Goal: Task Accomplishment & Management: Complete application form

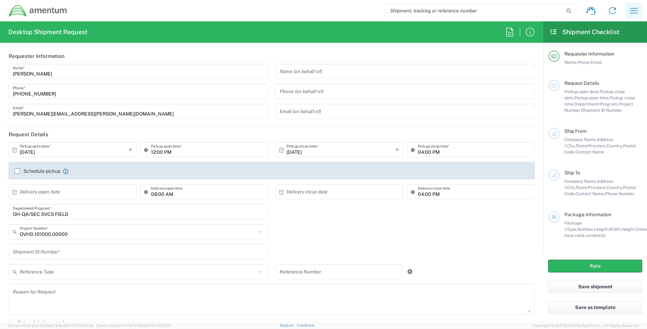
click at [633, 6] on icon "button" at bounding box center [633, 10] width 11 height 11
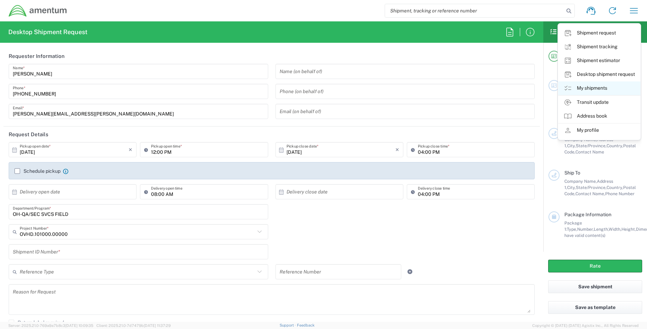
click at [585, 88] on link "My shipments" at bounding box center [599, 89] width 82 height 14
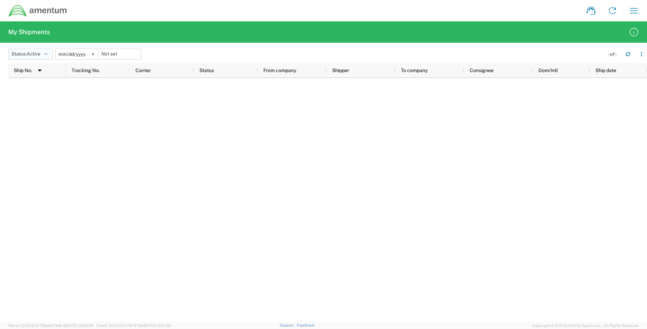
click at [50, 57] on button "Status: Active" at bounding box center [30, 54] width 45 height 11
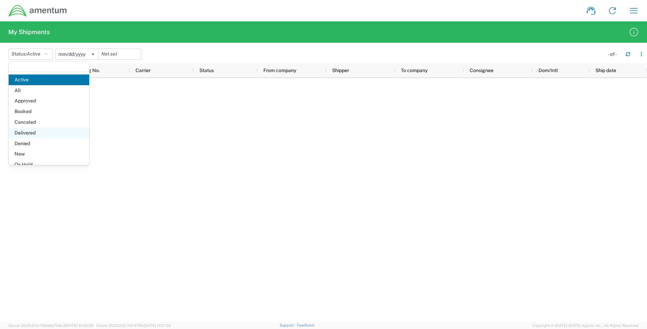
click at [35, 133] on span "Delivered" at bounding box center [49, 133] width 80 height 11
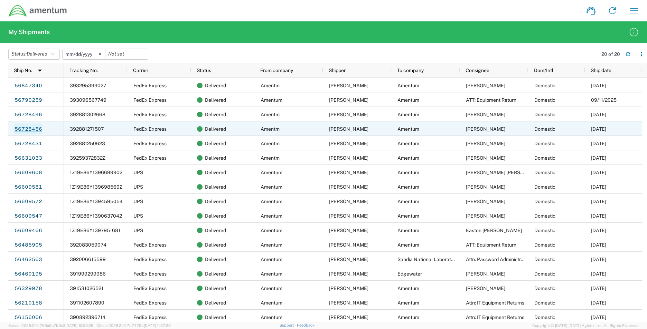
click at [38, 131] on link "56728456" at bounding box center [28, 129] width 28 height 11
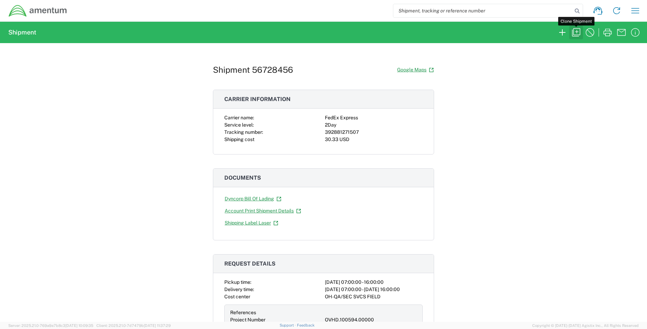
click at [575, 33] on icon "button" at bounding box center [575, 32] width 11 height 11
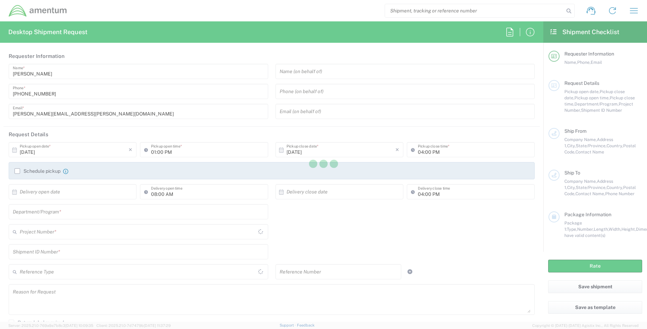
type input "[PERSON_NAME]"
type input "8036462207"
type input "[PERSON_NAME][EMAIL_ADDRESS][PERSON_NAME][DOMAIN_NAME]"
type input "07:00 AM"
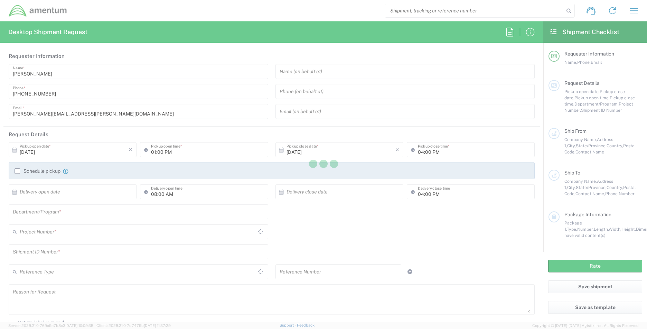
type input "E&S"
type input "1"
type input "Organization"
type input "1"
type textarea "Shipping Computer"
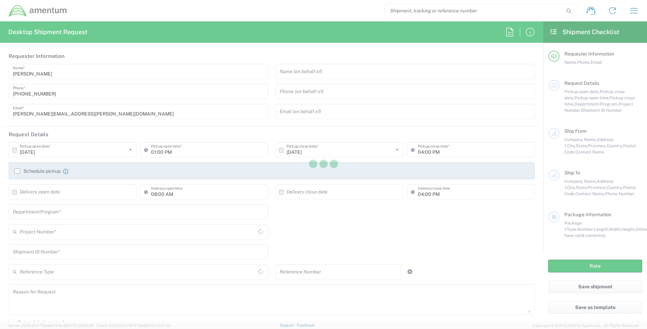
type textarea "[PERSON_NAME][EMAIL_ADDRESS][PERSON_NAME][DOMAIN_NAME]"
type input "Amentm"
type input "[STREET_ADDRESS]"
type input "[GEOGRAPHIC_DATA]"
type input "32940"
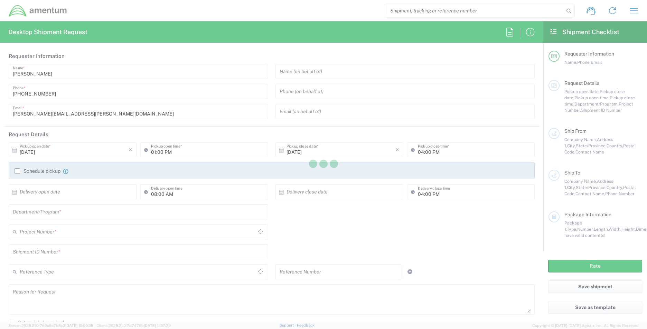
type input "[PERSON_NAME]"
type input "8036462207"
type input "[PERSON_NAME][EMAIL_ADDRESS][PERSON_NAME][DOMAIN_NAME]"
type input "Residential/Home"
type input "Amentum"
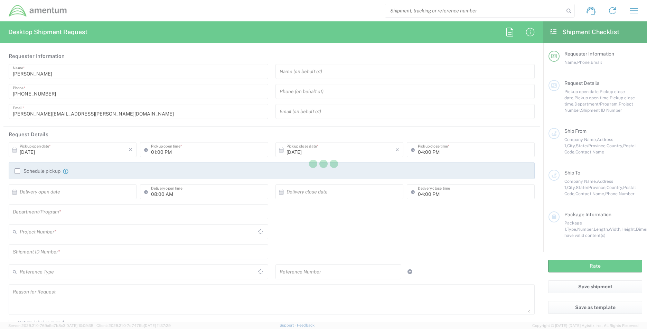
type input "[STREET_ADDRESS]"
type input "[GEOGRAPHIC_DATA]"
type input "[US_STATE]"
type input "[GEOGRAPHIC_DATA]"
type input "37932"
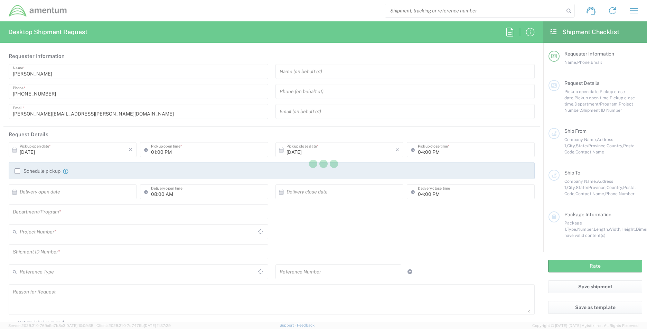
type input "[PERSON_NAME]"
type input "[PHONE_NUMBER]"
type input "[DOMAIN_NAME][EMAIL_ADDRESS][DOMAIN_NAME]"
type input "Residential/Home"
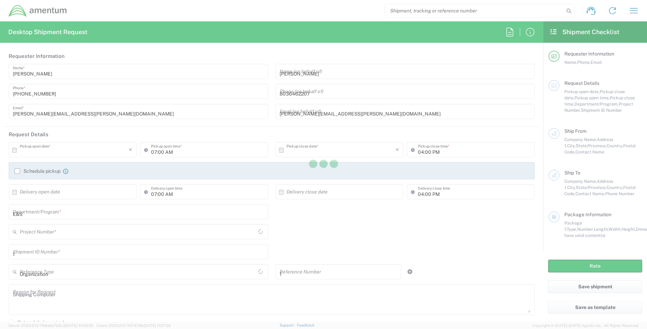
type input "[US_STATE]"
type input "[GEOGRAPHIC_DATA]"
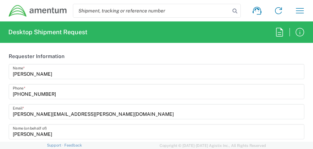
type input "OVHD.100594.00000"
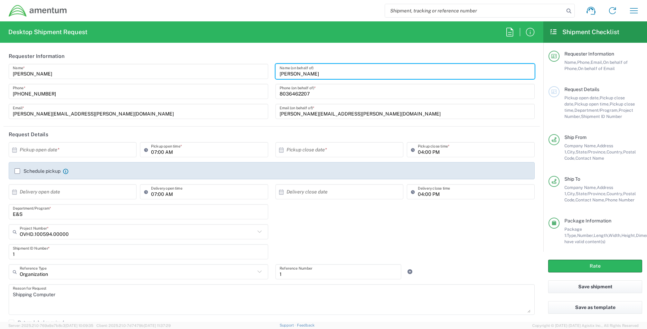
drag, startPoint x: 304, startPoint y: 75, endPoint x: 275, endPoint y: 76, distance: 29.4
click at [275, 76] on div "[PERSON_NAME] Name (on behalf of)" at bounding box center [404, 71] width 259 height 15
type input "h"
type input "[PERSON_NAME]"
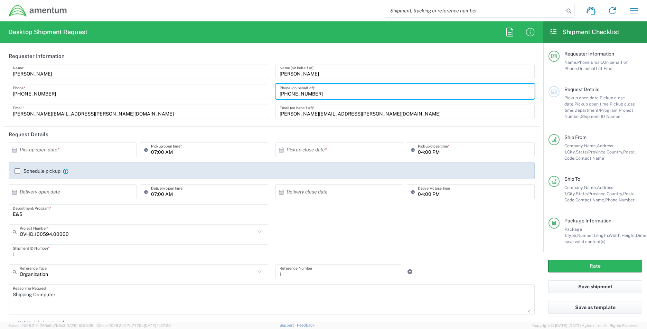
type input "[PHONE_NUMBER]"
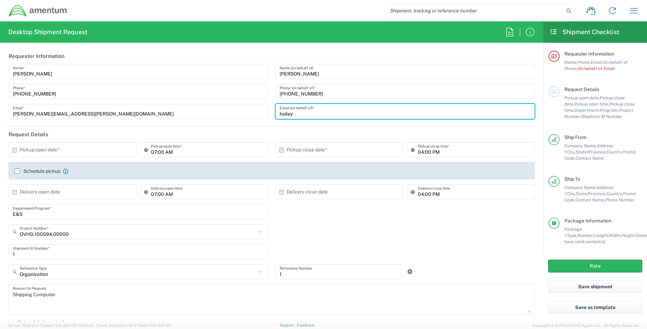
type input "[DOMAIN_NAME][EMAIL_ADDRESS][DOMAIN_NAME]"
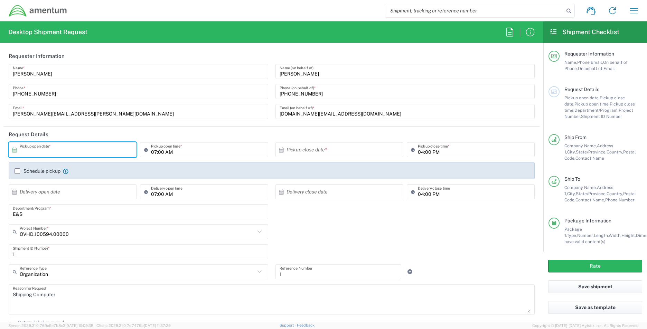
click at [27, 151] on input "text" at bounding box center [74, 150] width 109 height 12
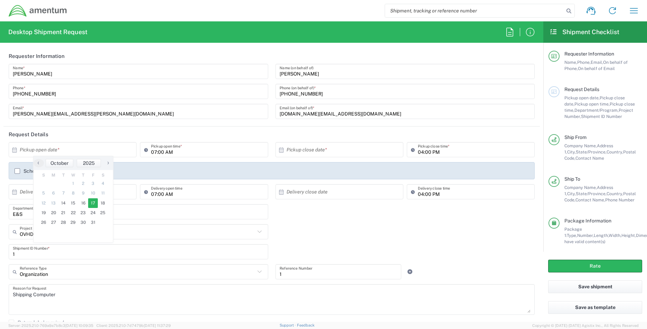
click at [91, 203] on span "17" at bounding box center [93, 204] width 10 height 10
type input "[DATE]"
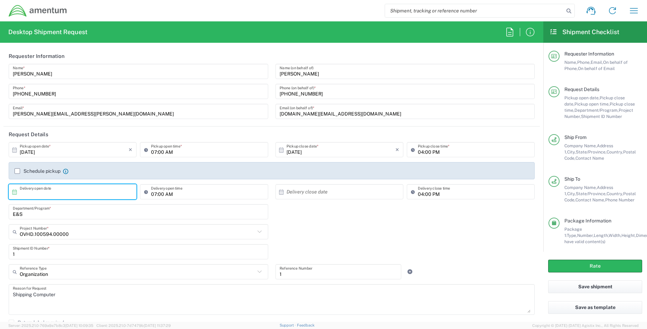
click at [26, 194] on input "text" at bounding box center [74, 192] width 109 height 12
click at [71, 256] on span "22" at bounding box center [73, 255] width 10 height 10
type input "[DATE]"
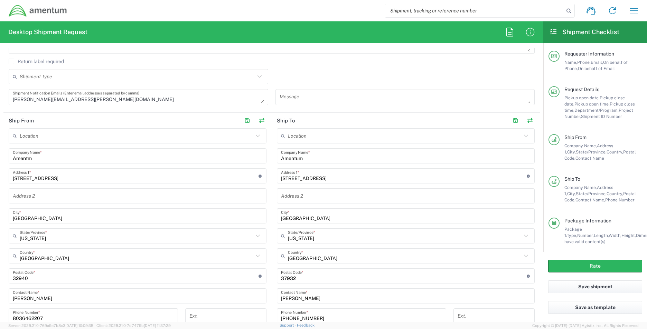
scroll to position [276, 0]
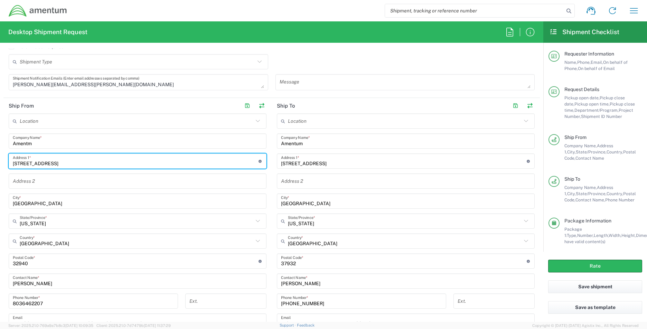
drag, startPoint x: 57, startPoint y: 162, endPoint x: -32, endPoint y: 164, distance: 88.4
click at [0, 164] on html "Shipment request Shipment tracking Shipment estimator Desktop shipment request …" at bounding box center [323, 164] width 647 height 329
paste input "[STREET_ADDRESS]"
type input "[STREET_ADDRESS]"
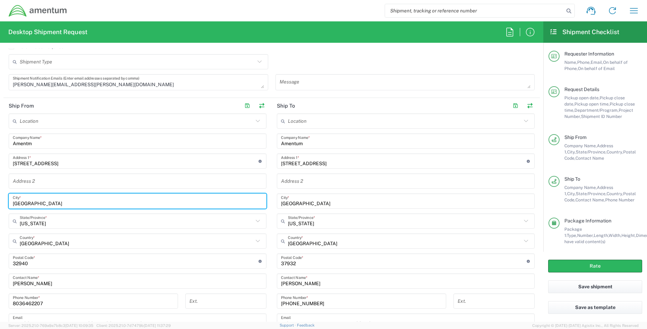
drag, startPoint x: 48, startPoint y: 207, endPoint x: -8, endPoint y: 201, distance: 56.2
click at [0, 201] on html "Shipment request Shipment tracking Shipment estimator Desktop shipment request …" at bounding box center [323, 164] width 647 height 329
type input "k"
type input "[GEOGRAPHIC_DATA]"
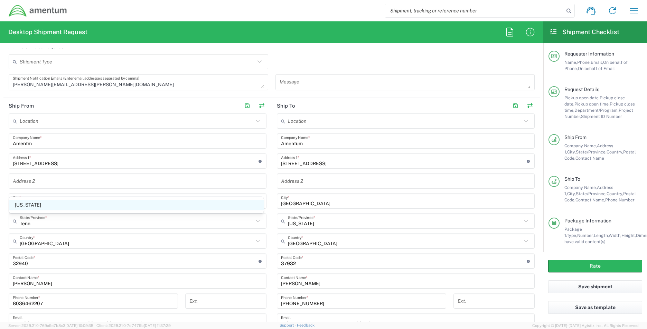
click at [37, 205] on span "[US_STATE]" at bounding box center [136, 205] width 255 height 11
type input "[US_STATE]"
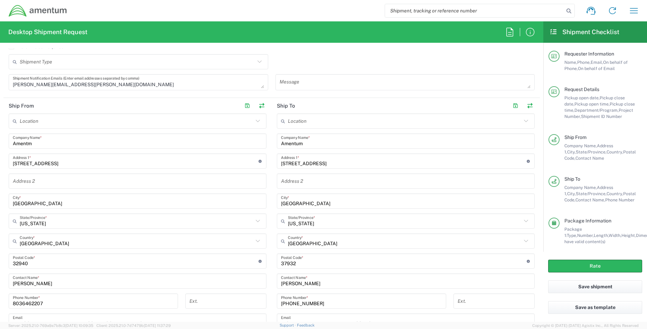
drag, startPoint x: 40, startPoint y: 265, endPoint x: -151, endPoint y: 267, distance: 191.3
click at [0, 267] on html "Shipment request Shipment tracking Shipment estimator Desktop shipment request …" at bounding box center [323, 164] width 647 height 329
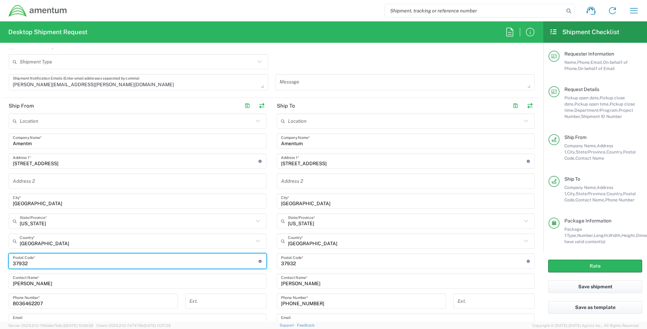
type input "37932"
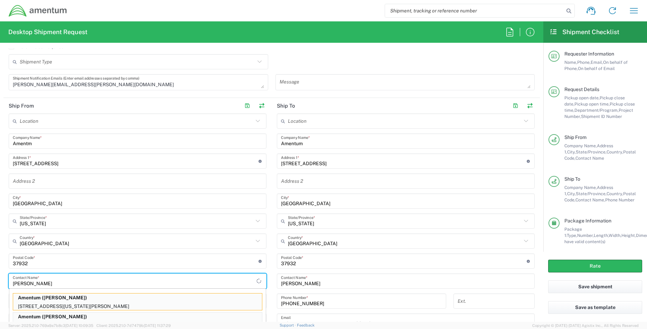
type input "[PERSON_NAME]"
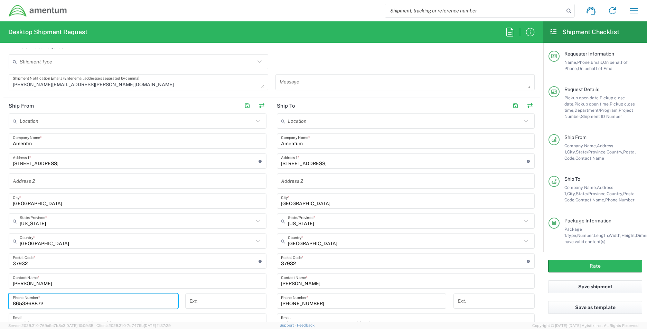
type input "8653868872"
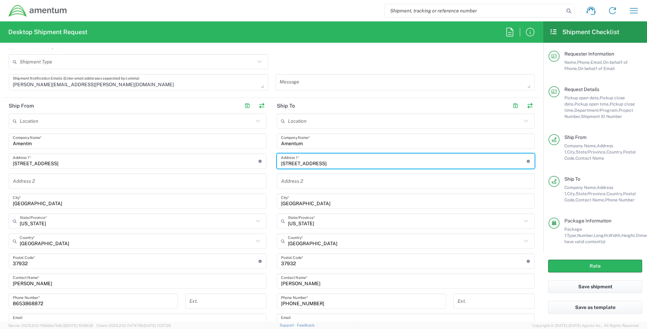
drag, startPoint x: 352, startPoint y: 163, endPoint x: 242, endPoint y: 165, distance: 109.9
click at [242, 165] on div "Ship From Location [PHONE_NUMBER] [PHONE_NUMBER] [PHONE_NUMBER] [PHONE_NUMBER] …" at bounding box center [271, 233] width 536 height 270
type input "[STREET_ADDRESS][PERSON_NAME]"
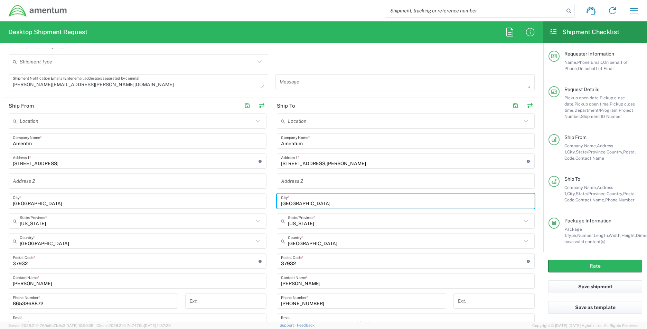
type input "[GEOGRAPHIC_DATA]"
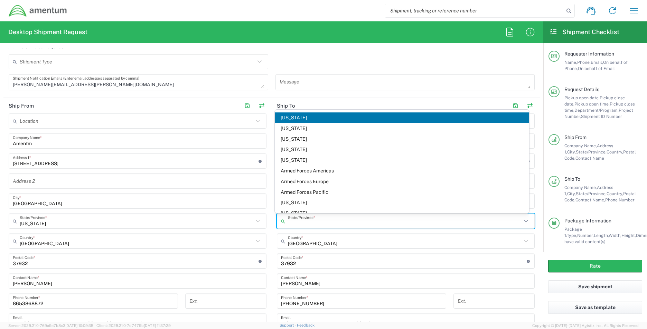
type input "l"
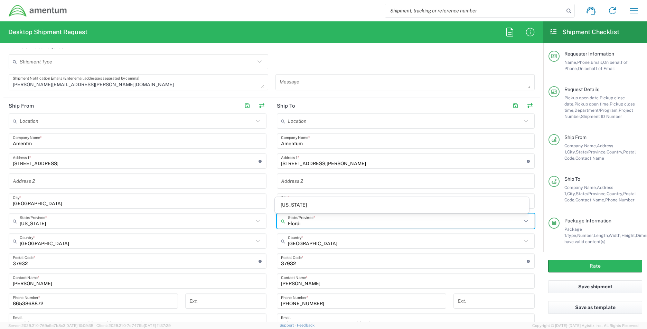
type input "Flordia"
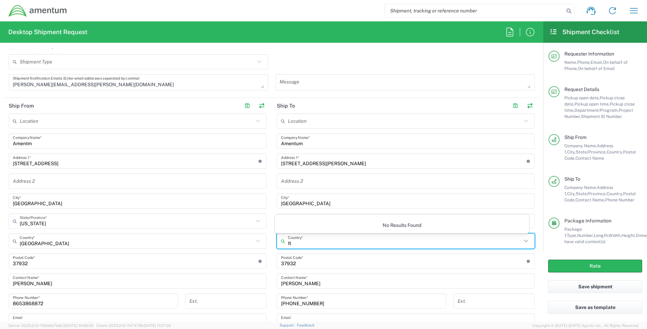
type input "f"
type input "L"
type input "Flordi"
drag, startPoint x: 312, startPoint y: 245, endPoint x: 201, endPoint y: 237, distance: 111.5
click at [201, 237] on div "Ship From Location [PHONE_NUMBER] [PHONE_NUMBER] [PHONE_NUMBER] [PHONE_NUMBER] …" at bounding box center [271, 233] width 536 height 270
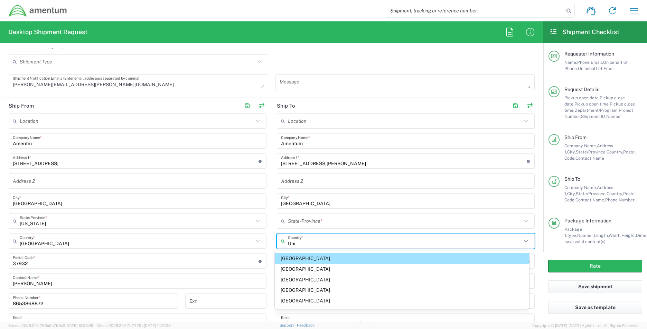
type input "Uni"
click at [297, 258] on span "[GEOGRAPHIC_DATA]" at bounding box center [402, 258] width 255 height 11
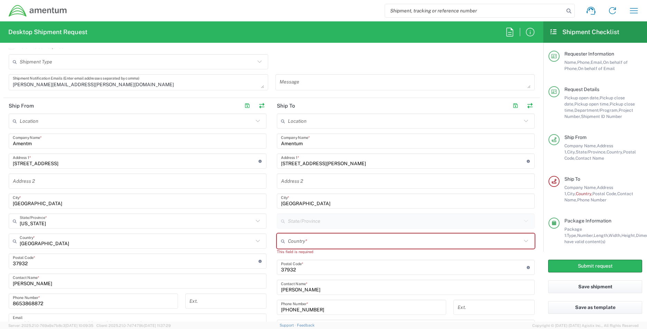
click at [281, 222] on icon at bounding box center [284, 221] width 7 height 11
click at [284, 221] on icon at bounding box center [284, 221] width 7 height 11
click at [296, 243] on input "text" at bounding box center [404, 242] width 233 height 12
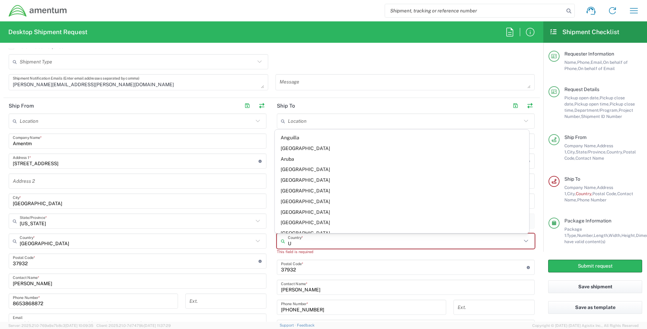
type input "[GEOGRAPHIC_DATA]"
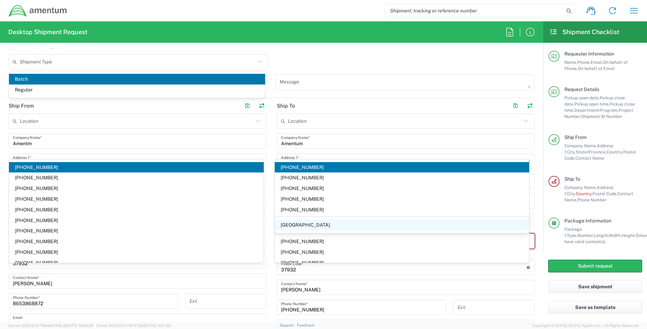
click at [304, 220] on span "[GEOGRAPHIC_DATA]" at bounding box center [402, 225] width 255 height 11
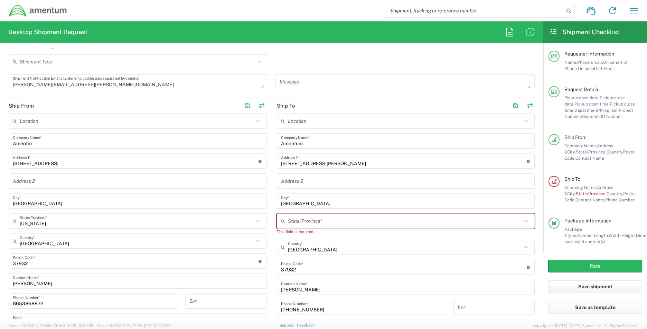
click at [301, 226] on input "text" at bounding box center [404, 222] width 233 height 12
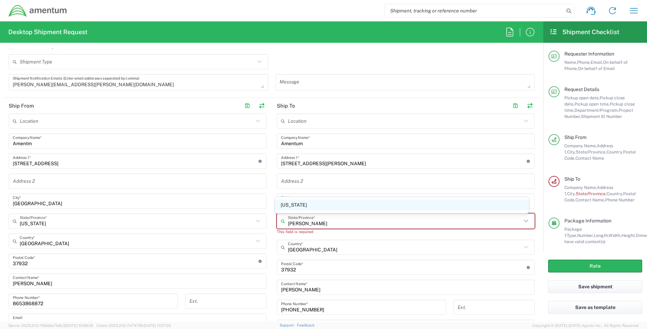
click at [293, 205] on span "[US_STATE]" at bounding box center [402, 205] width 255 height 11
type input "[US_STATE]"
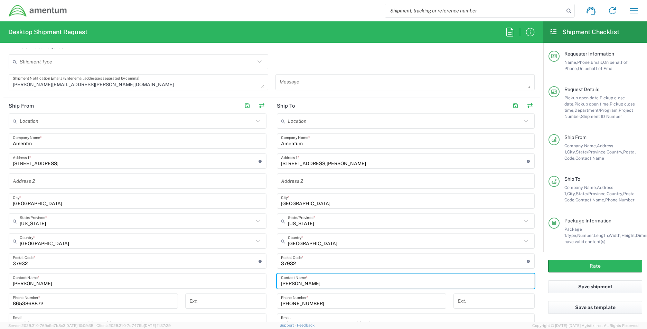
drag, startPoint x: 318, startPoint y: 286, endPoint x: 203, endPoint y: 281, distance: 114.7
click at [203, 281] on div "Ship From Location [PHONE_NUMBER] [PHONE_NUMBER] [PHONE_NUMBER] [PHONE_NUMBER] …" at bounding box center [271, 233] width 536 height 270
type input "[PERSON_NAME]"
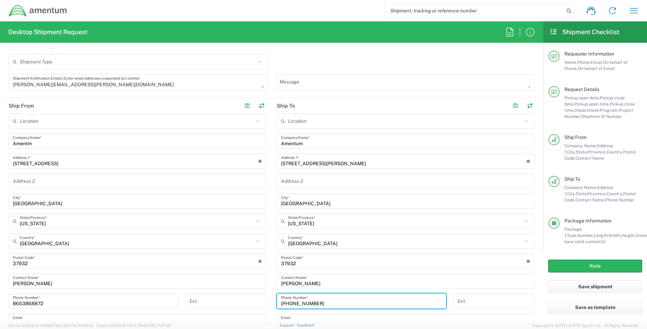
type input "[PHONE_NUMBER]"
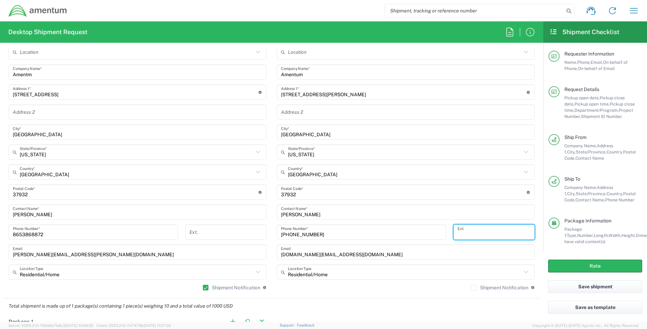
scroll to position [414, 0]
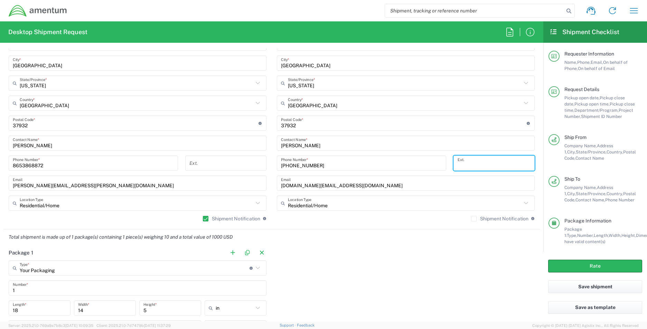
click at [30, 184] on input "[PERSON_NAME][EMAIL_ADDRESS][PERSON_NAME][DOMAIN_NAME]" at bounding box center [137, 184] width 249 height 12
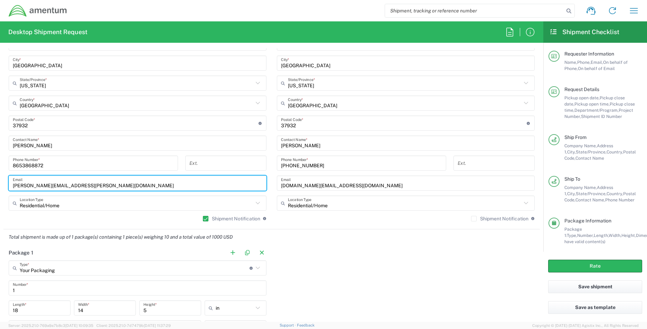
drag, startPoint x: 36, startPoint y: 186, endPoint x: 10, endPoint y: 187, distance: 26.3
click at [10, 187] on div "[PERSON_NAME][EMAIL_ADDRESS][PERSON_NAME][DOMAIN_NAME] Email" at bounding box center [138, 183] width 258 height 15
type input "[DOMAIN_NAME][EMAIL_ADDRESS][DOMAIN_NAME]"
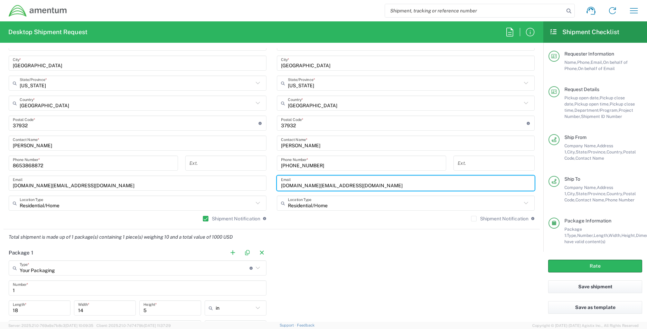
click at [306, 185] on input "[DOMAIN_NAME][EMAIL_ADDRESS][DOMAIN_NAME]" at bounding box center [405, 184] width 249 height 12
drag, startPoint x: 306, startPoint y: 185, endPoint x: 266, endPoint y: 185, distance: 40.8
click at [266, 185] on div "Ship From Location [PHONE_NUMBER] [PHONE_NUMBER] [PHONE_NUMBER] [PHONE_NUMBER] …" at bounding box center [271, 95] width 536 height 270
type input "[PERSON_NAME][EMAIL_ADDRESS][PERSON_NAME][DOMAIN_NAME]"
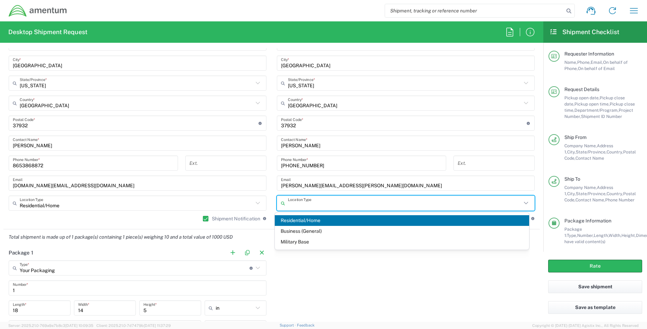
click at [286, 217] on span "Residential/Home" at bounding box center [402, 221] width 255 height 11
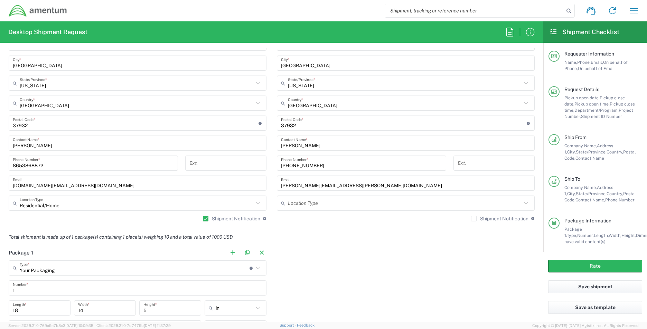
click at [479, 206] on input "text" at bounding box center [404, 204] width 233 height 12
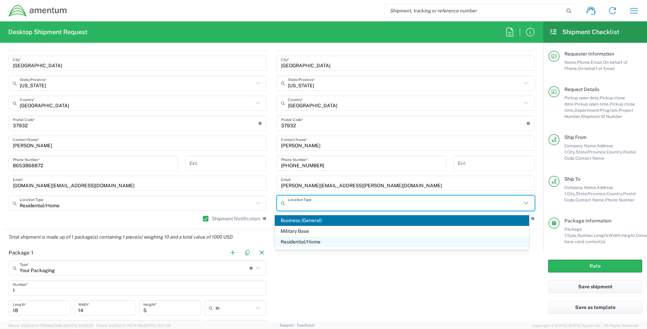
click at [299, 242] on span "Residential/Home" at bounding box center [402, 242] width 255 height 11
type input "Residential/Home"
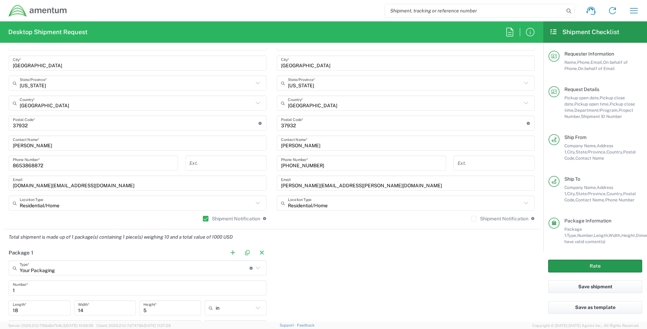
click at [576, 268] on button "Rate" at bounding box center [595, 266] width 94 height 13
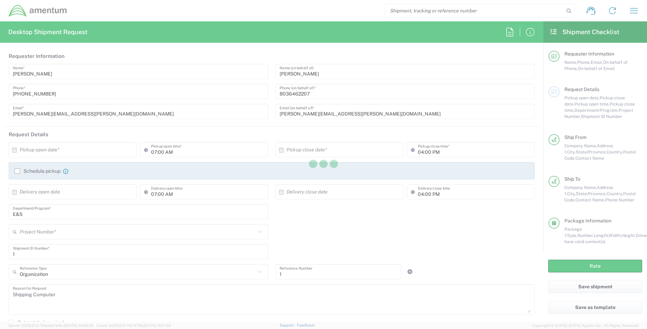
type input "[US_STATE]"
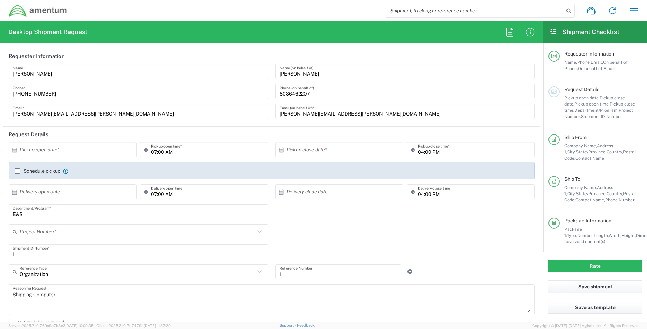
type input "[US_STATE]"
type input "Your Packaging"
type input "OVHD.100594.00000"
click at [94, 152] on input "text" at bounding box center [74, 150] width 109 height 12
click at [89, 203] on span "17" at bounding box center [93, 204] width 10 height 10
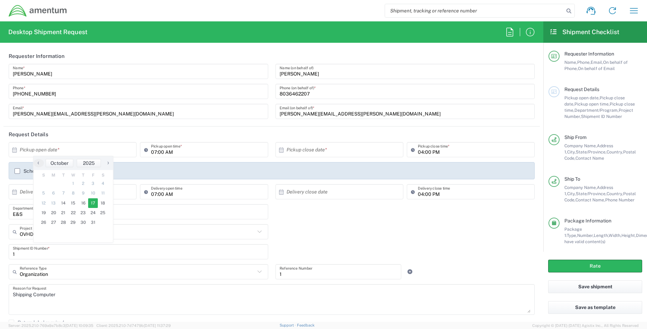
type input "[DATE]"
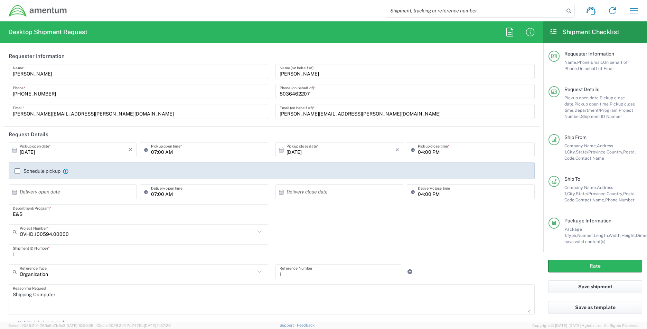
click at [57, 194] on input "text" at bounding box center [74, 192] width 109 height 12
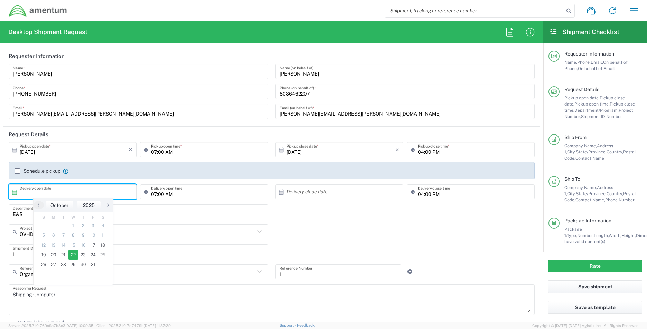
click at [73, 253] on span "22" at bounding box center [73, 255] width 10 height 10
type input "[DATE]"
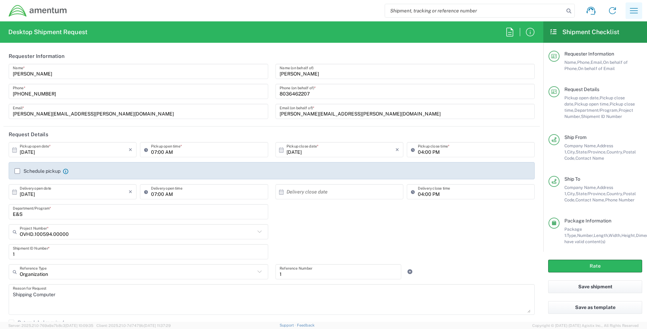
click at [636, 11] on icon "button" at bounding box center [633, 10] width 11 height 11
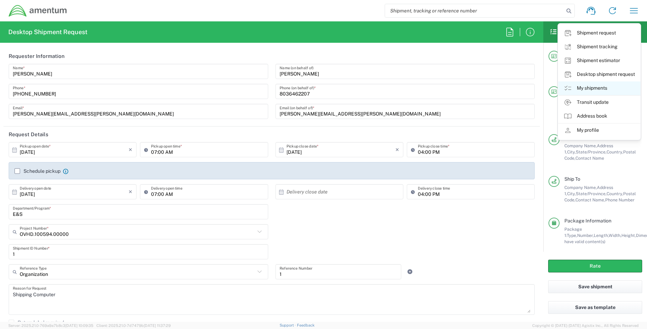
click at [586, 86] on link "My shipments" at bounding box center [599, 89] width 82 height 14
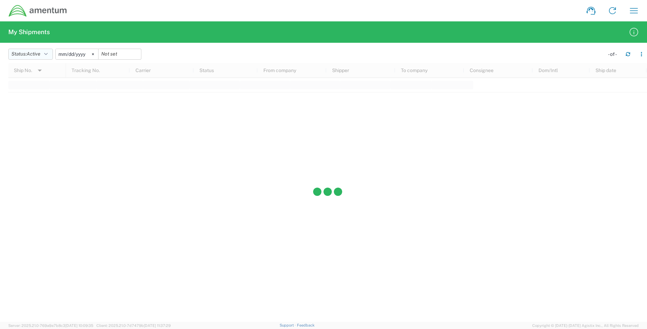
click at [49, 51] on button "Status: Active" at bounding box center [30, 54] width 45 height 11
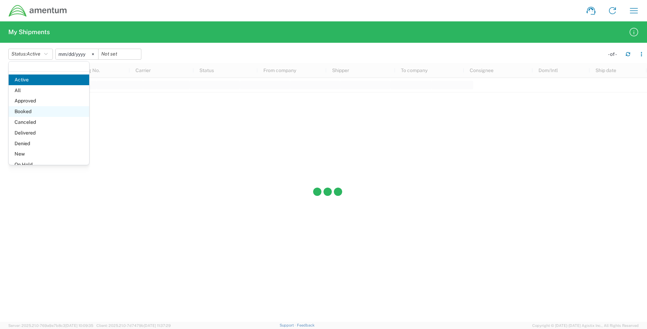
click at [31, 107] on span "Booked" at bounding box center [49, 111] width 80 height 11
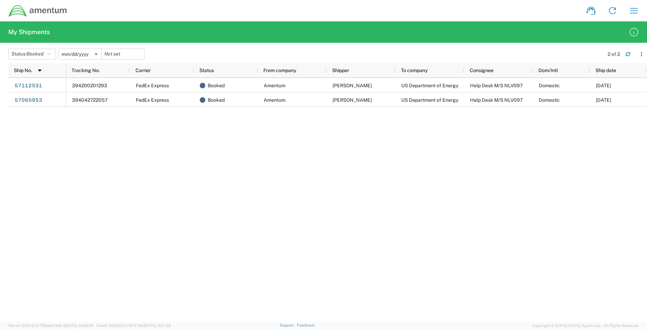
click at [190, 168] on div "394200201293 FedEx Express Booked Amentum [PERSON_NAME] US Department of Energy…" at bounding box center [356, 200] width 581 height 244
click at [46, 55] on button "Status: Booked" at bounding box center [32, 54] width 48 height 11
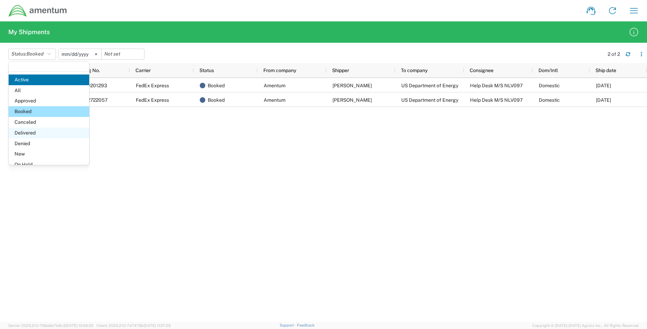
click at [40, 134] on span "Delivered" at bounding box center [49, 133] width 80 height 11
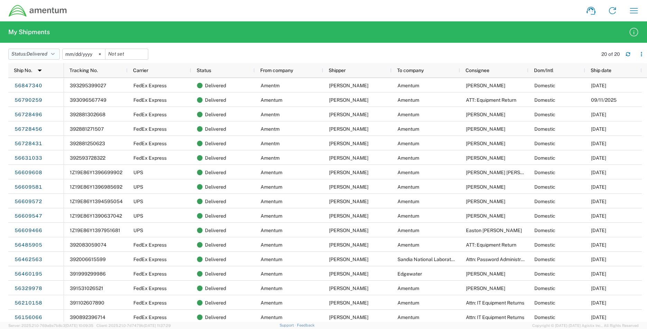
click at [40, 56] on span "Delivered" at bounding box center [37, 54] width 21 height 6
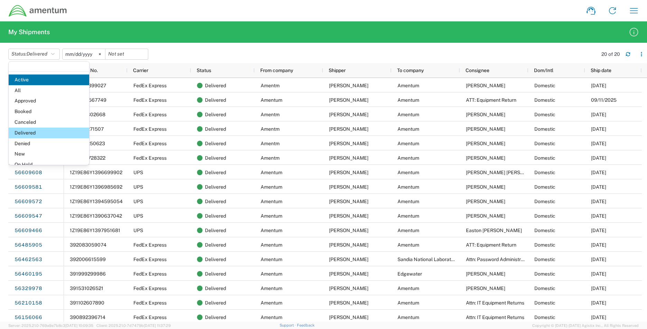
click at [363, 37] on agx-form-header "My Shipments" at bounding box center [323, 31] width 647 height 21
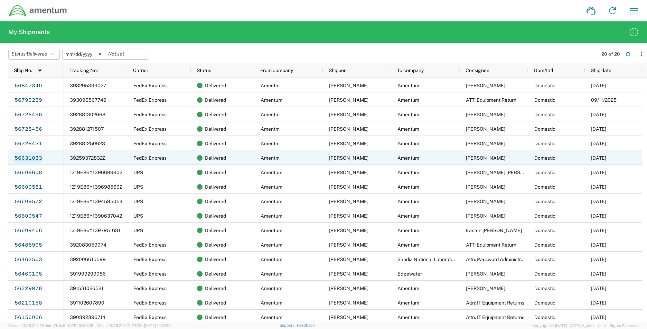
click at [26, 159] on link "56631033" at bounding box center [28, 158] width 28 height 11
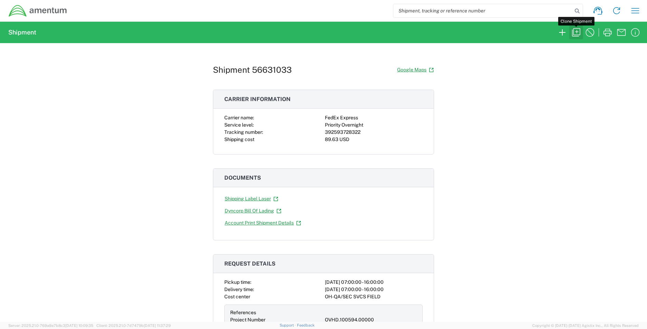
click at [576, 32] on icon "button" at bounding box center [575, 32] width 11 height 11
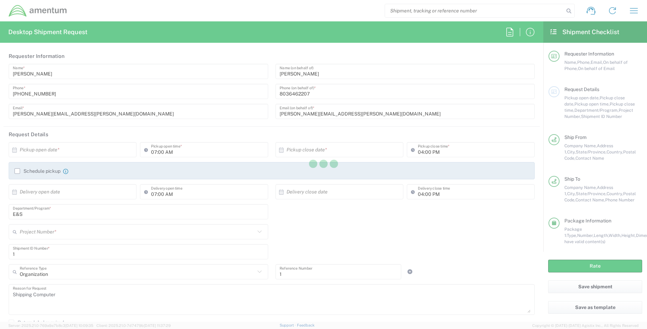
type input "[US_STATE]"
type input "Your Packaging"
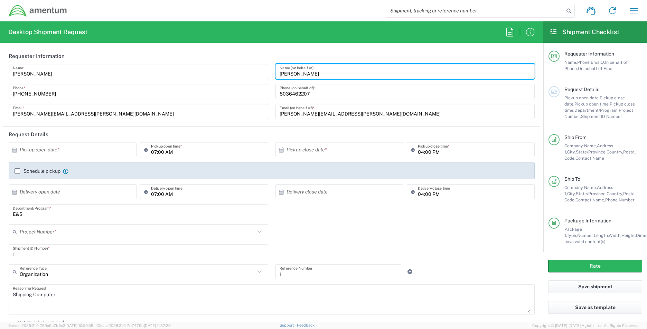
type input "OVHD.100594.00000"
drag, startPoint x: 313, startPoint y: 75, endPoint x: 274, endPoint y: 75, distance: 38.7
click at [275, 75] on div "[PERSON_NAME] Name (on behalf of)" at bounding box center [404, 71] width 259 height 15
type input "[PERSON_NAME]"
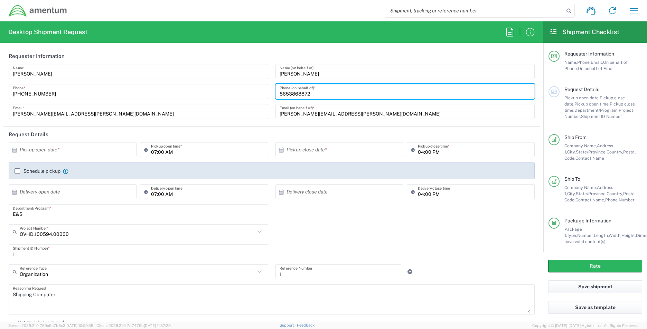
type input "8653868872"
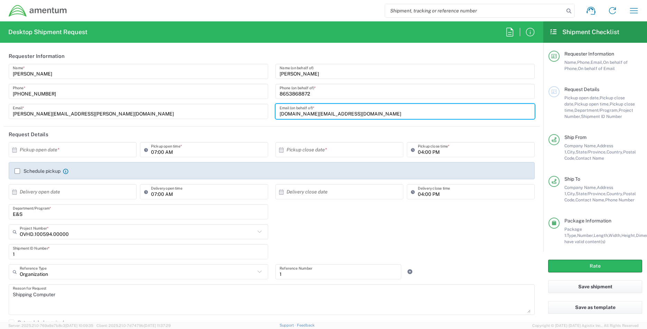
type input "[DOMAIN_NAME][EMAIL_ADDRESS][DOMAIN_NAME]"
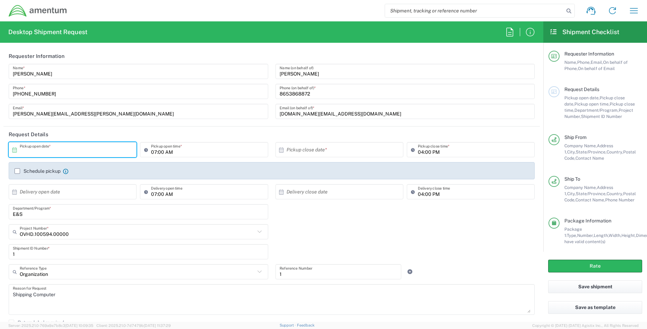
click at [83, 156] on input "text" at bounding box center [74, 150] width 109 height 12
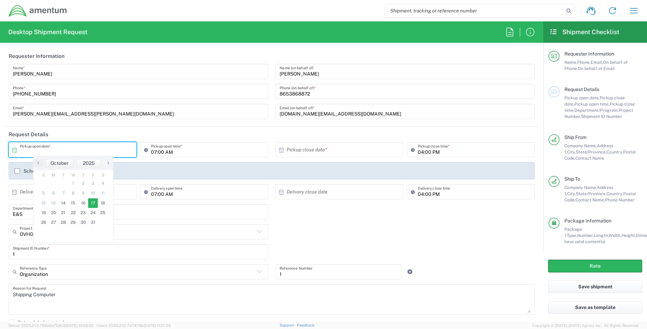
click at [92, 203] on span "17" at bounding box center [93, 204] width 10 height 10
type input "[DATE]"
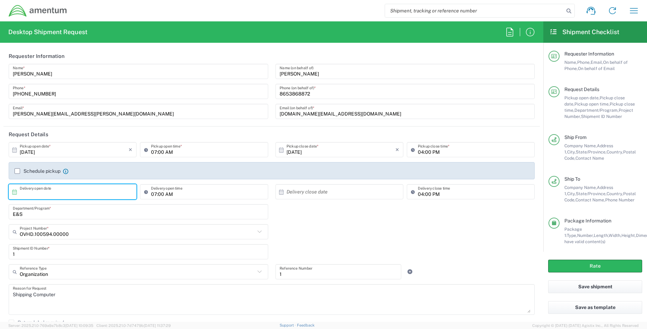
click at [66, 196] on input "text" at bounding box center [74, 192] width 109 height 12
click at [71, 255] on span "22" at bounding box center [73, 255] width 10 height 10
type input "[DATE]"
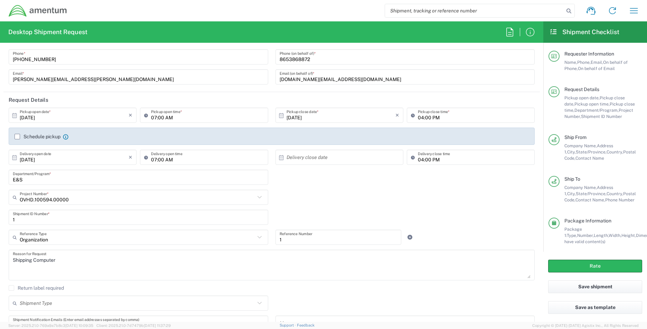
scroll to position [173, 0]
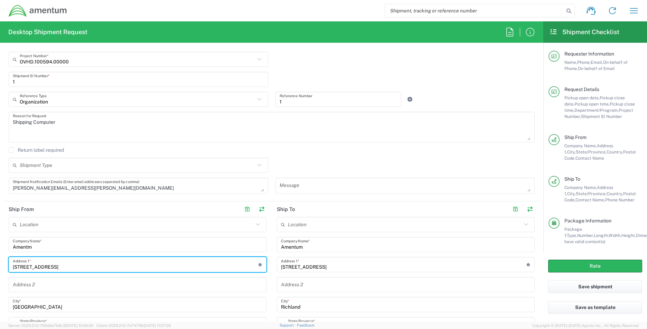
drag, startPoint x: 57, startPoint y: 266, endPoint x: -54, endPoint y: 266, distance: 111.2
click at [0, 266] on html "Shipment request Shipment tracking Shipment estimator Desktop shipment request …" at bounding box center [323, 164] width 647 height 329
type input "[STREET_ADDRESS]"
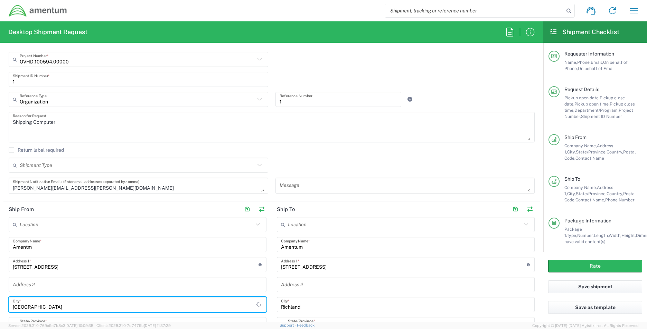
type input "[GEOGRAPHIC_DATA]"
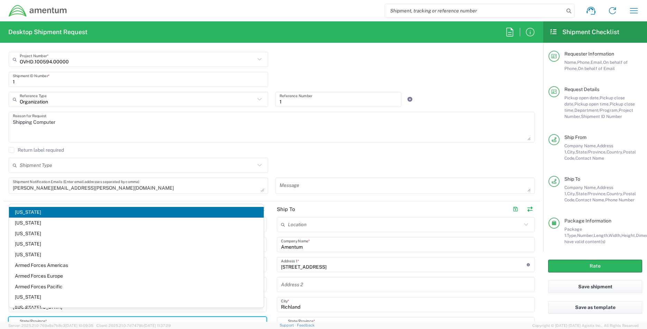
scroll to position [182, 0]
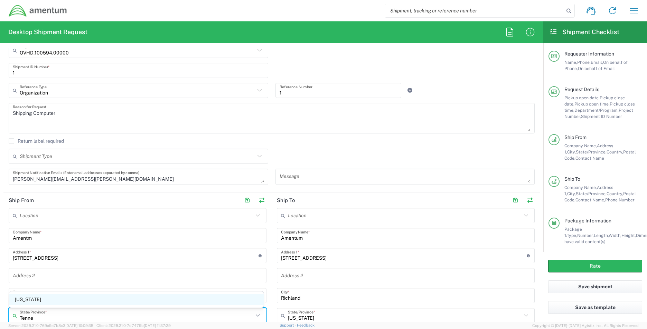
click at [35, 297] on span "[US_STATE]" at bounding box center [136, 300] width 255 height 11
type input "[US_STATE]"
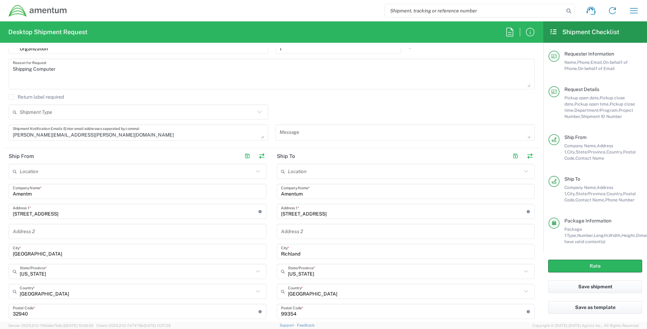
scroll to position [285, 0]
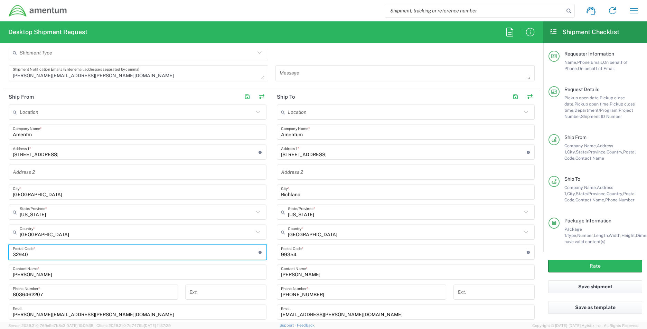
click at [48, 251] on input "undefined" at bounding box center [136, 253] width 246 height 12
drag, startPoint x: 48, startPoint y: 251, endPoint x: -74, endPoint y: 259, distance: 122.2
click at [0, 259] on html "Shipment request Shipment tracking Shipment estimator Desktop shipment request …" at bounding box center [323, 164] width 647 height 329
type input "3"
type input "37932"
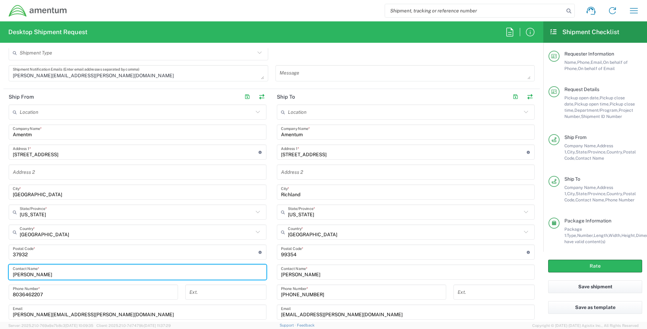
type input "[PERSON_NAME]"
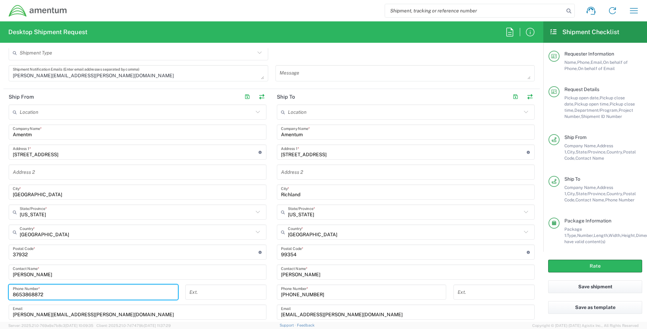
type input "8653868872"
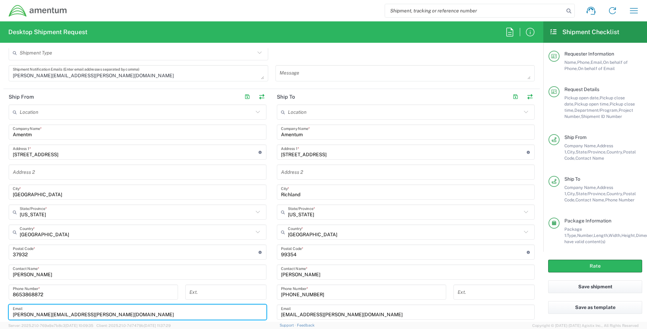
type input "a"
type input "[DOMAIN_NAME][EMAIL_ADDRESS][DOMAIN_NAME]"
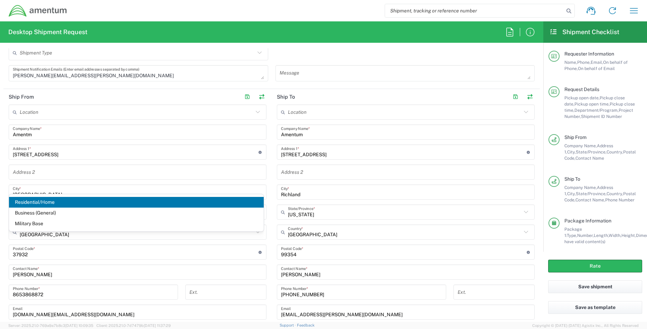
scroll to position [433, 0]
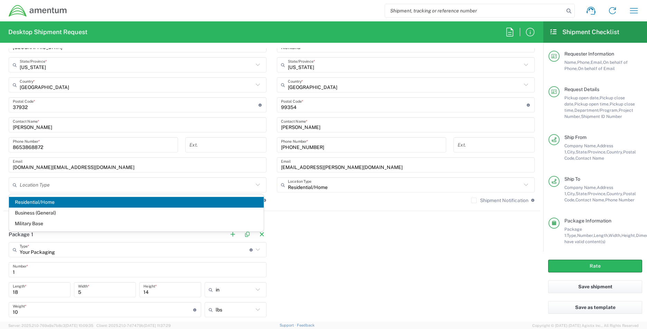
click at [37, 203] on span "Residential/Home" at bounding box center [136, 202] width 255 height 11
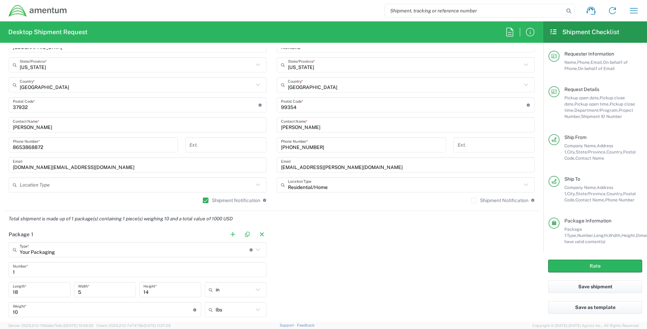
click at [38, 186] on input "text" at bounding box center [136, 185] width 233 height 12
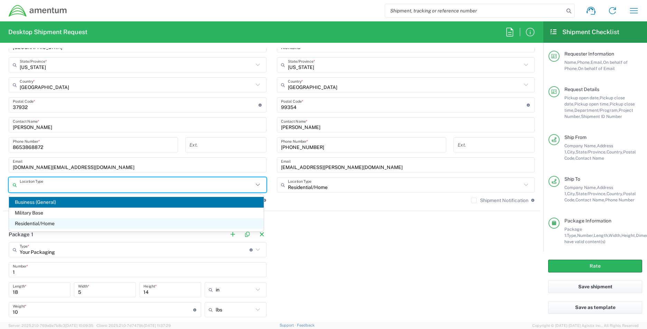
click at [28, 223] on span "Residential/Home" at bounding box center [136, 224] width 255 height 11
type input "Residential/Home"
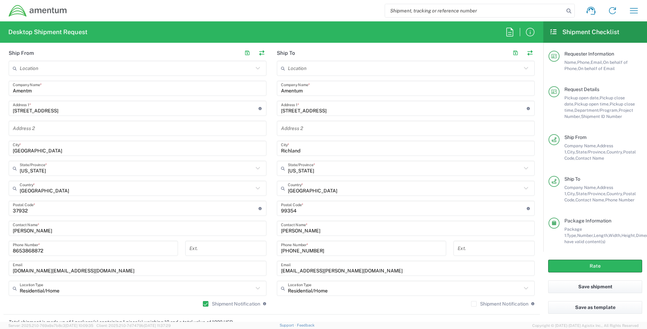
scroll to position [295, 0]
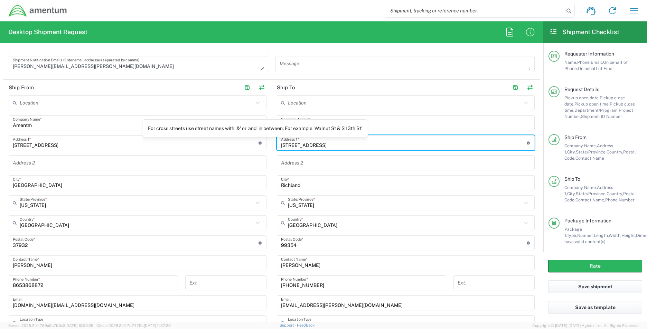
drag, startPoint x: 332, startPoint y: 145, endPoint x: 252, endPoint y: 144, distance: 79.8
click at [252, 144] on div "Ship From Location [PHONE_NUMBER] [PHONE_NUMBER] [PHONE_NUMBER] [PHONE_NUMBER] …" at bounding box center [271, 215] width 536 height 270
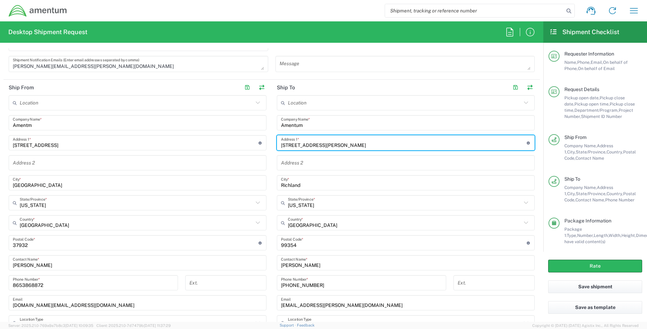
type input "[STREET_ADDRESS][PERSON_NAME]"
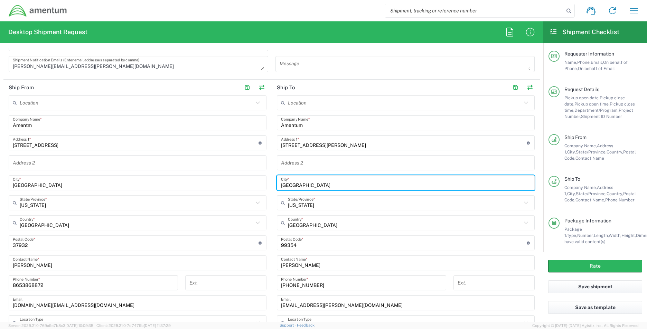
type input "[GEOGRAPHIC_DATA]"
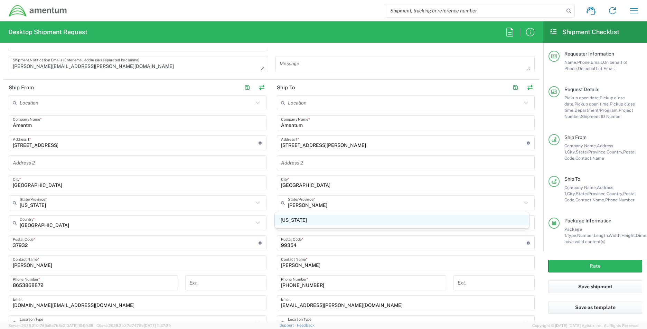
click at [296, 215] on span "[US_STATE]" at bounding box center [402, 220] width 255 height 11
type input "[US_STATE]"
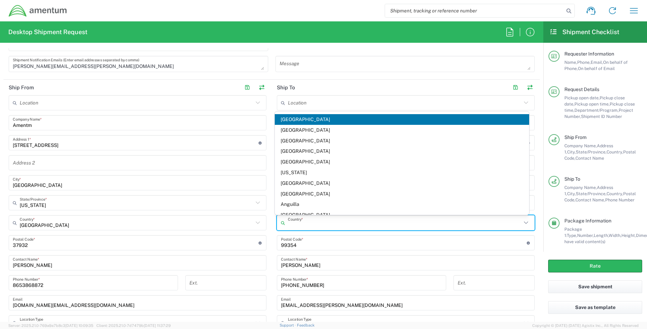
type input "[GEOGRAPHIC_DATA]"
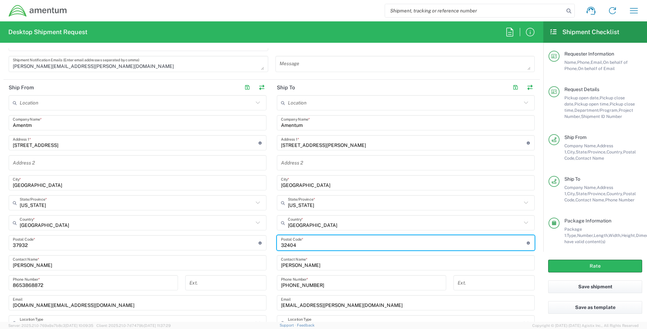
type input "32404"
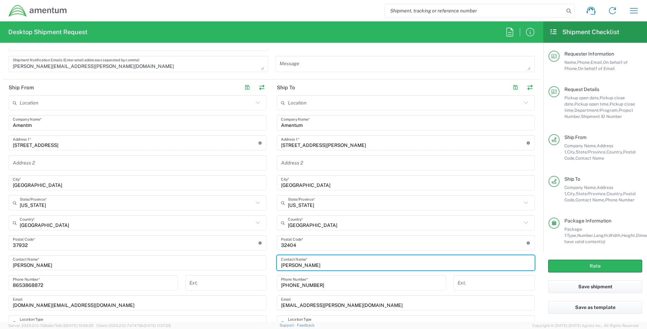
type input "[PERSON_NAME]"
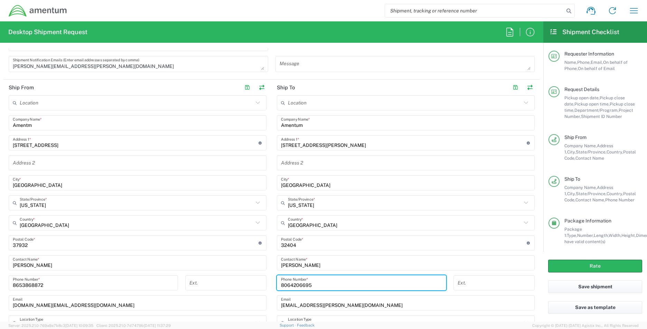
type input "8064206695"
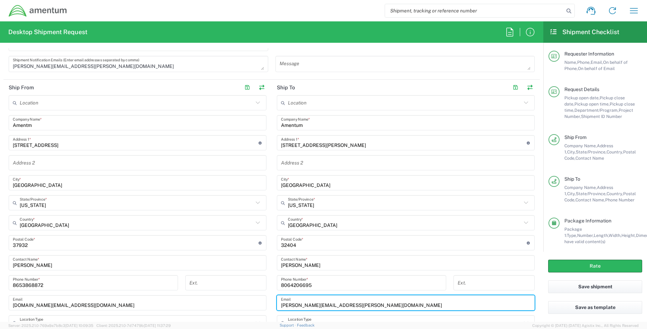
type input "[PERSON_NAME][EMAIL_ADDRESS][PERSON_NAME][DOMAIN_NAME]"
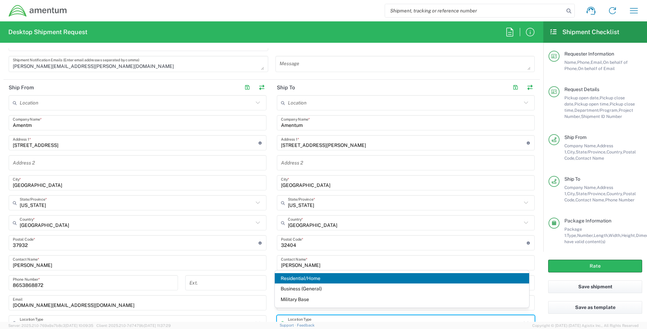
scroll to position [302, 0]
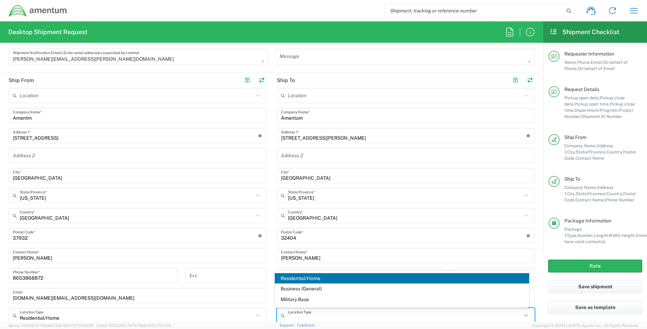
click at [324, 274] on span "Residential/Home" at bounding box center [402, 279] width 255 height 11
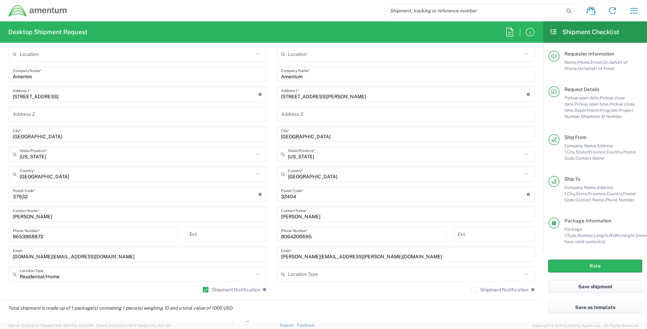
scroll to position [371, 0]
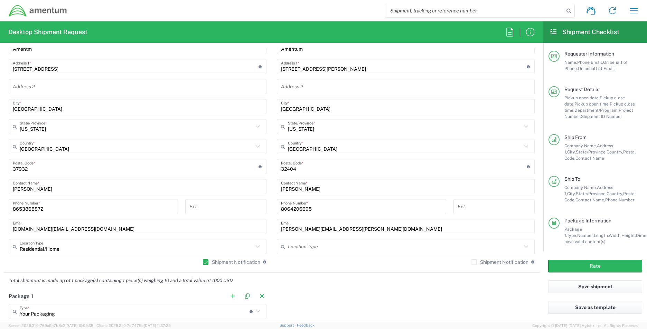
click at [348, 243] on input "text" at bounding box center [404, 247] width 233 height 12
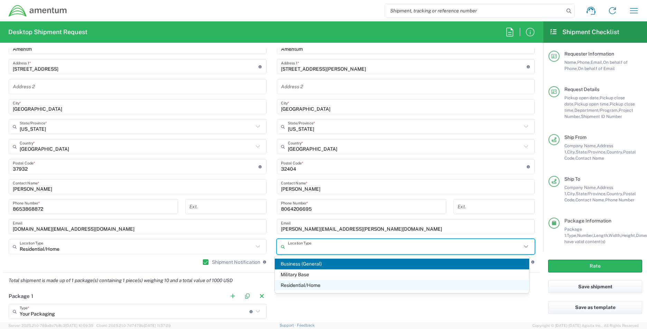
click at [318, 288] on span "Residential/Home" at bounding box center [402, 285] width 255 height 11
type input "Residential/Home"
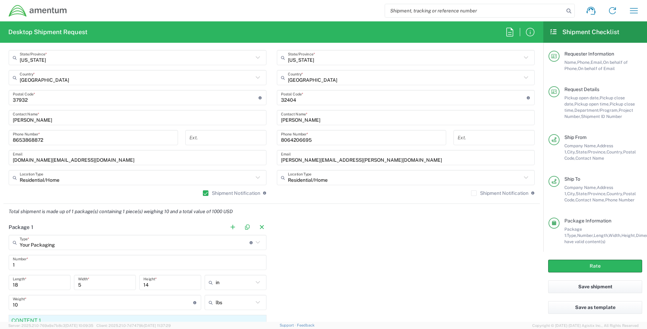
scroll to position [509, 0]
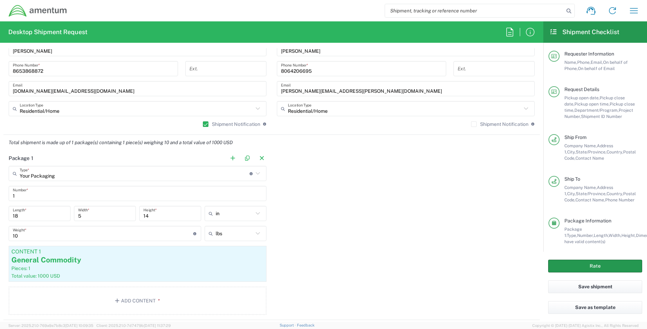
click at [594, 266] on button "Rate" at bounding box center [595, 266] width 94 height 13
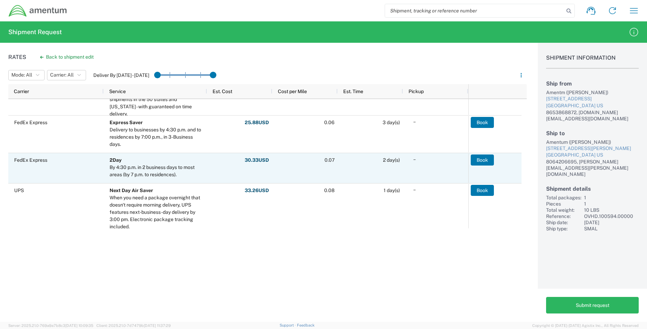
scroll to position [104, 0]
click at [491, 159] on button "Book" at bounding box center [482, 160] width 23 height 11
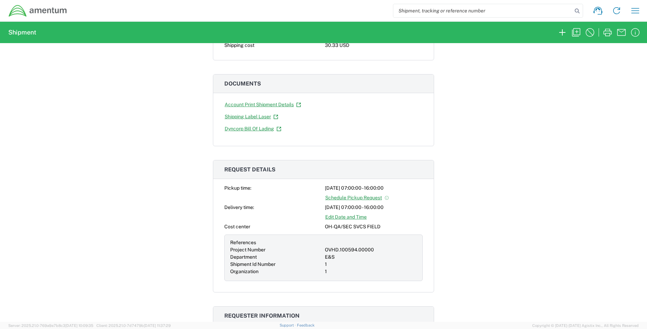
scroll to position [104, 0]
